Goal: Use online tool/utility: Use online tool/utility

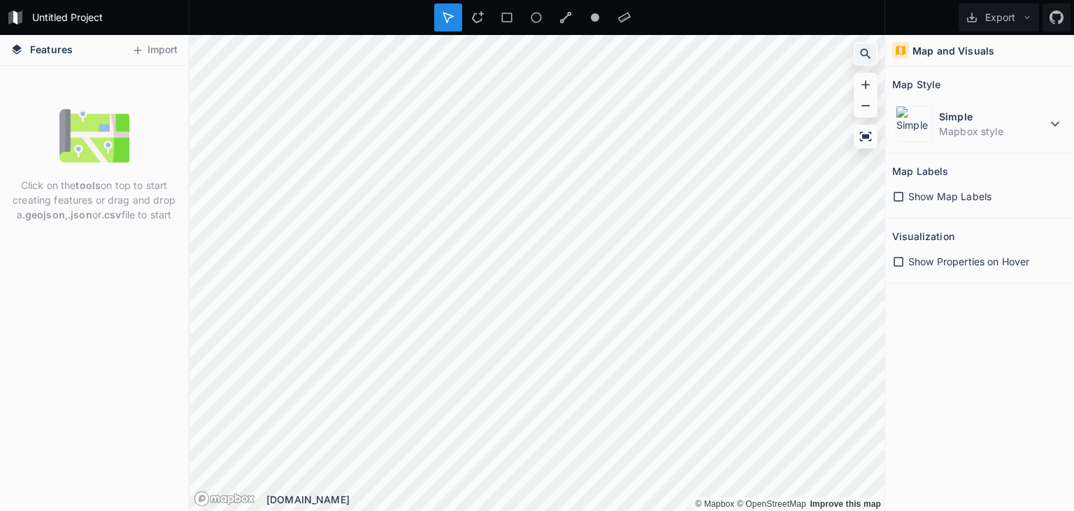
click at [863, 49] on icon at bounding box center [866, 54] width 10 height 10
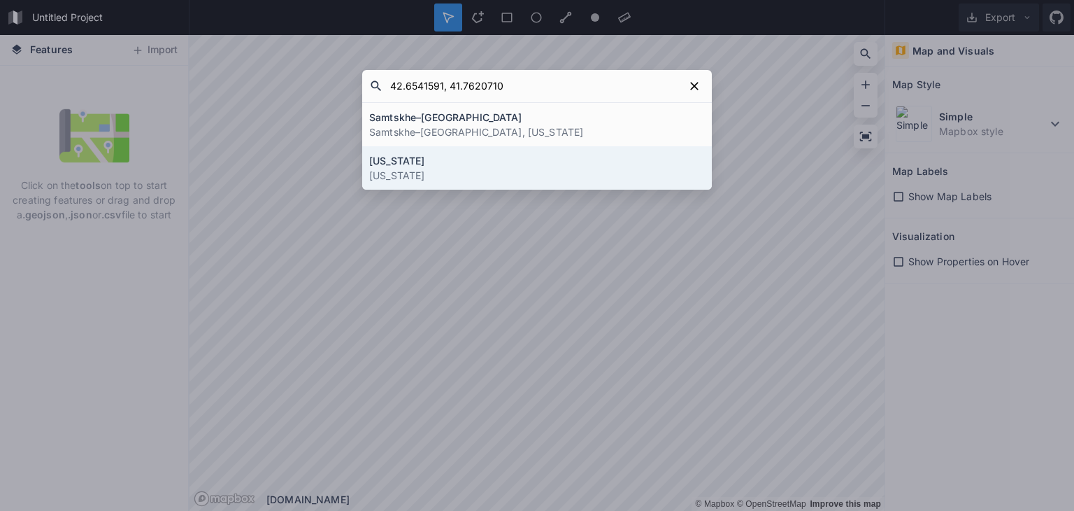
type input "42.6541591, 41.7620710"
click at [549, 169] on p "[US_STATE]" at bounding box center [537, 175] width 336 height 15
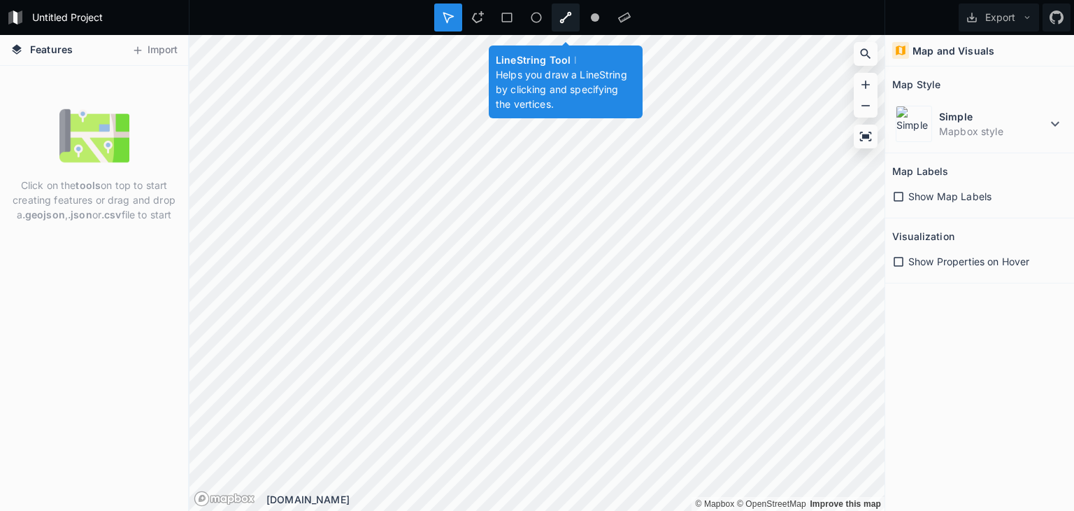
click at [565, 15] on icon at bounding box center [566, 17] width 13 height 13
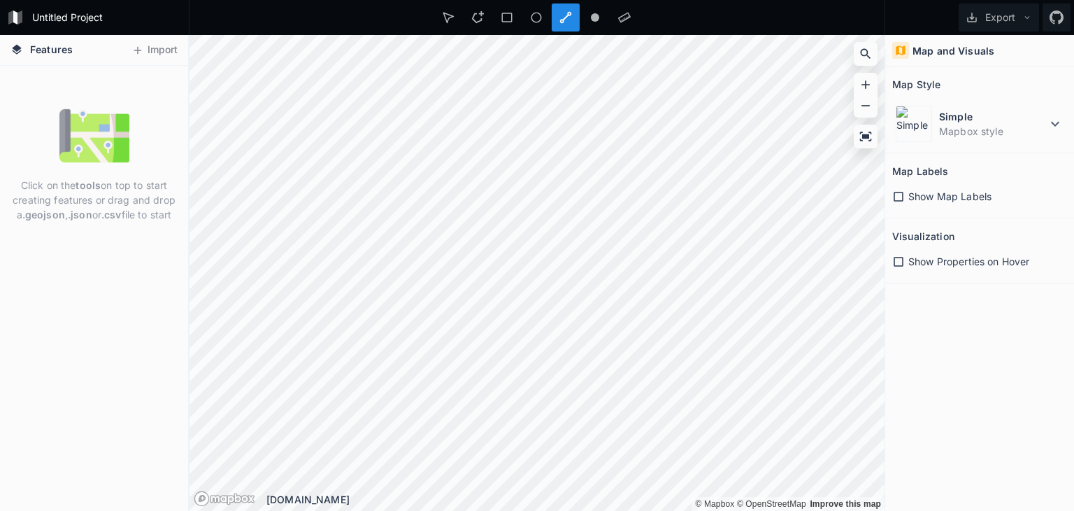
click at [898, 192] on icon at bounding box center [899, 197] width 10 height 10
click at [903, 264] on icon at bounding box center [899, 262] width 10 height 10
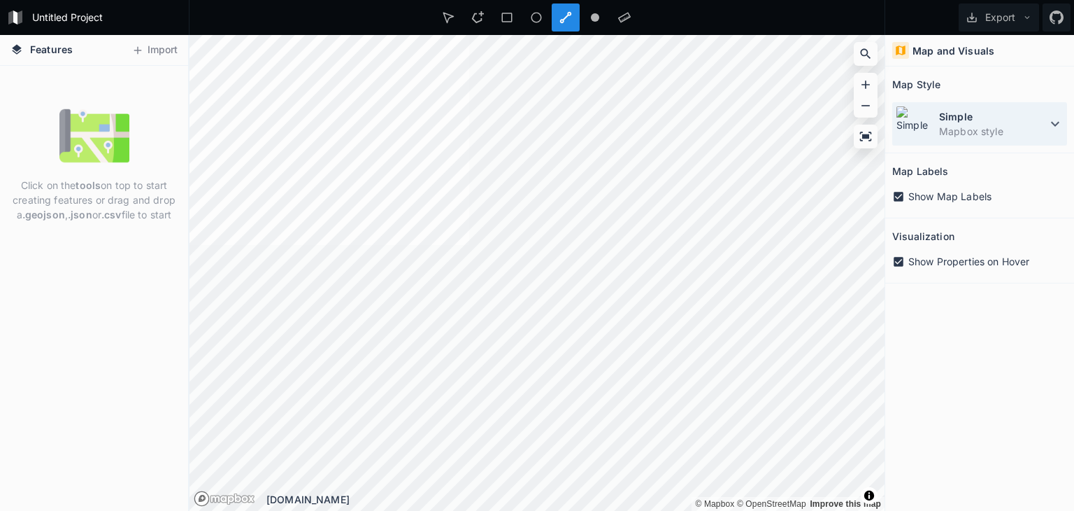
click at [1047, 123] on icon at bounding box center [1055, 123] width 17 height 17
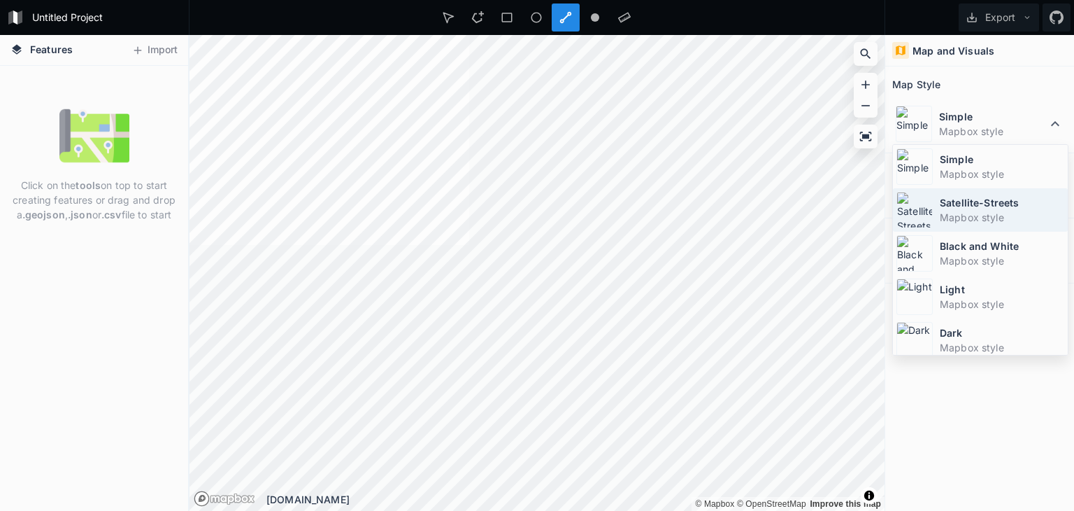
click at [998, 201] on dt "Satellite-Streets" at bounding box center [1002, 202] width 125 height 15
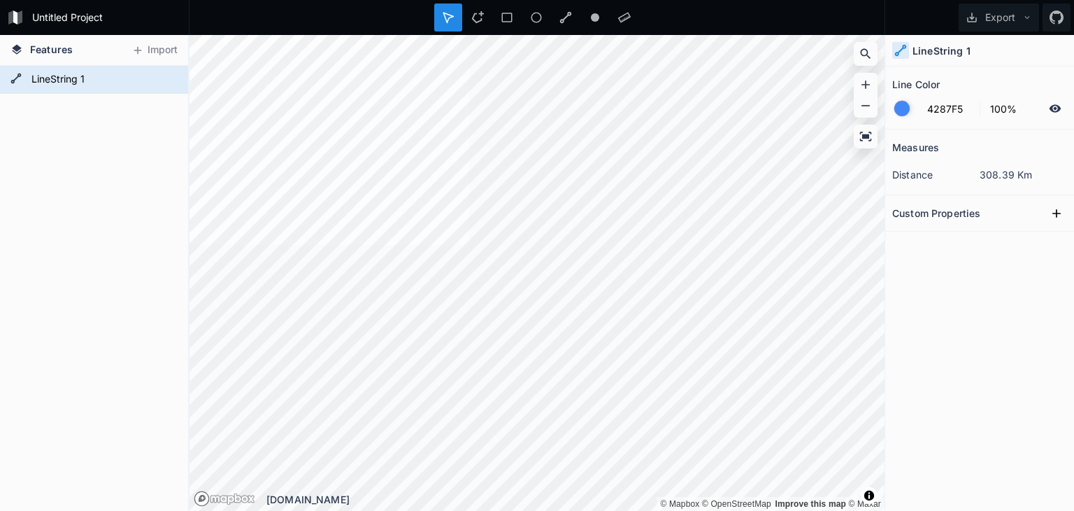
click at [1026, 212] on div "Custom Properties" at bounding box center [980, 213] width 175 height 22
click at [1052, 211] on icon at bounding box center [1057, 213] width 14 height 14
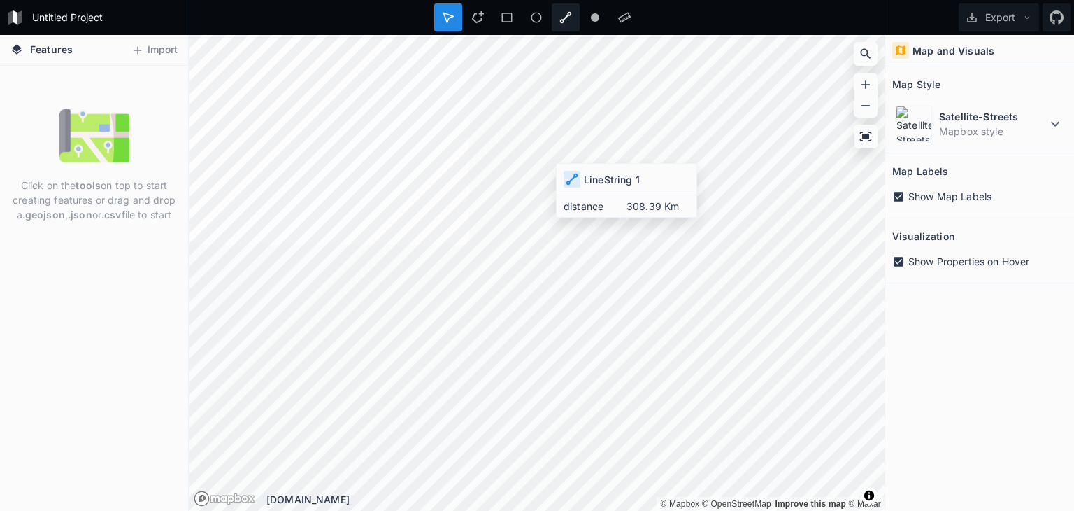
click at [562, 15] on icon at bounding box center [566, 17] width 13 height 13
click at [85, 138] on img at bounding box center [94, 136] width 70 height 70
click at [39, 52] on span "Features" at bounding box center [51, 49] width 43 height 15
drag, startPoint x: 15, startPoint y: 50, endPoint x: 48, endPoint y: 50, distance: 33.6
click at [15, 50] on icon at bounding box center [16, 49] width 13 height 13
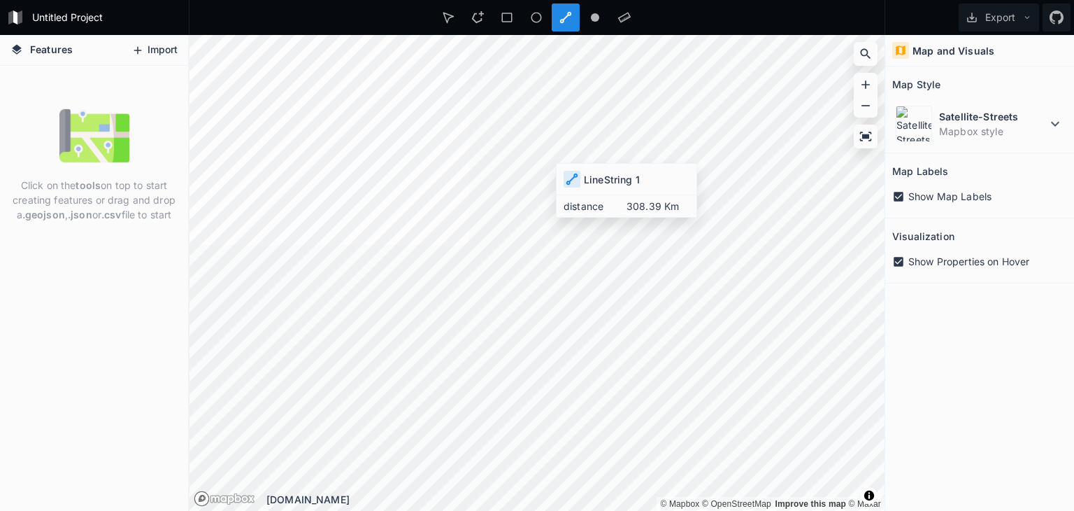
click at [170, 50] on button "Import" at bounding box center [155, 50] width 60 height 22
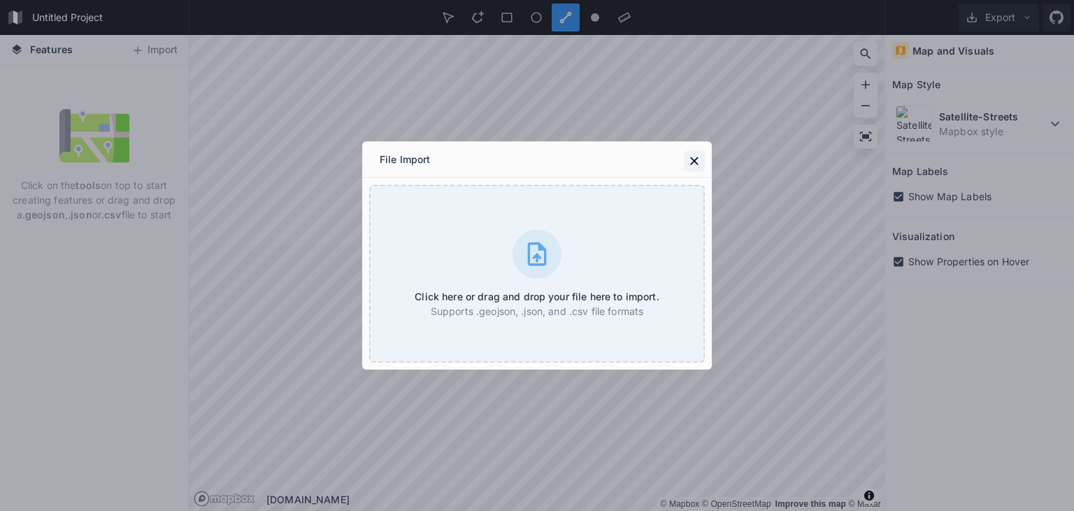
click at [694, 163] on icon at bounding box center [695, 161] width 14 height 14
